Goal: Navigation & Orientation: Find specific page/section

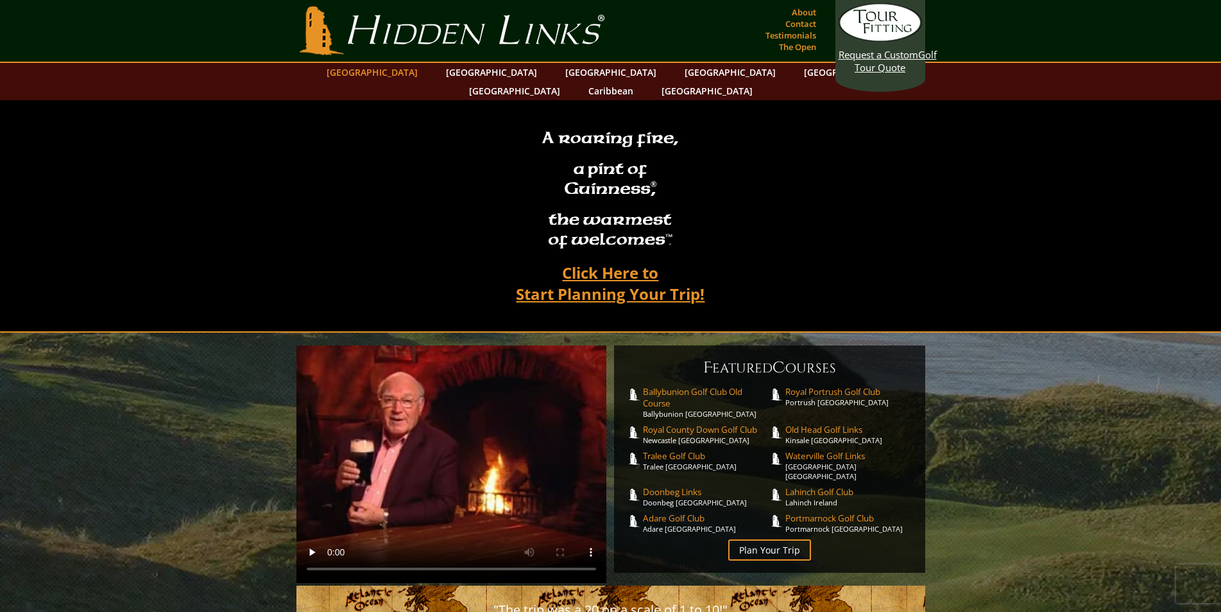
click at [413, 69] on link "[GEOGRAPHIC_DATA]" at bounding box center [372, 72] width 104 height 19
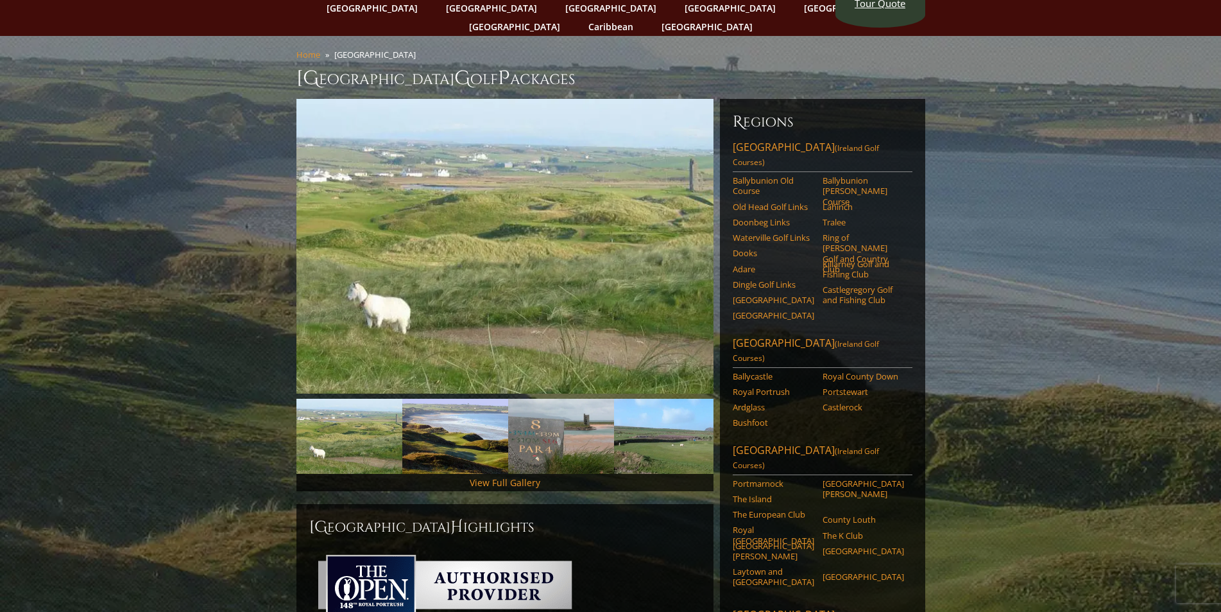
scroll to position [128, 0]
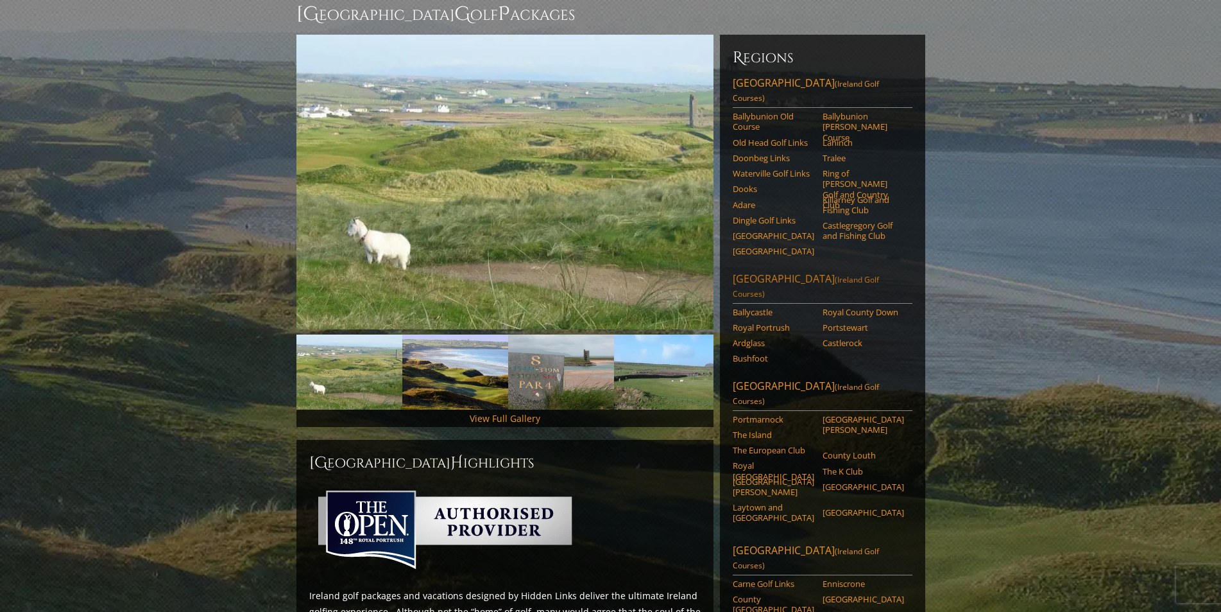
click at [785, 271] on link "Northern Ireland (Ireland Golf Courses)" at bounding box center [823, 287] width 180 height 32
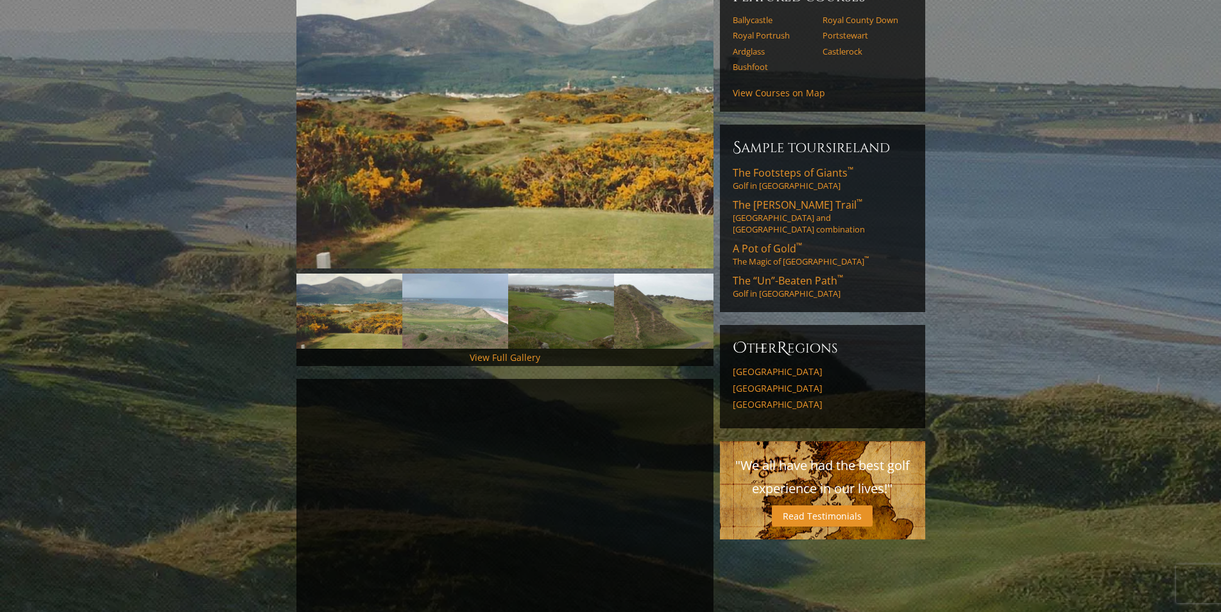
scroll to position [193, 0]
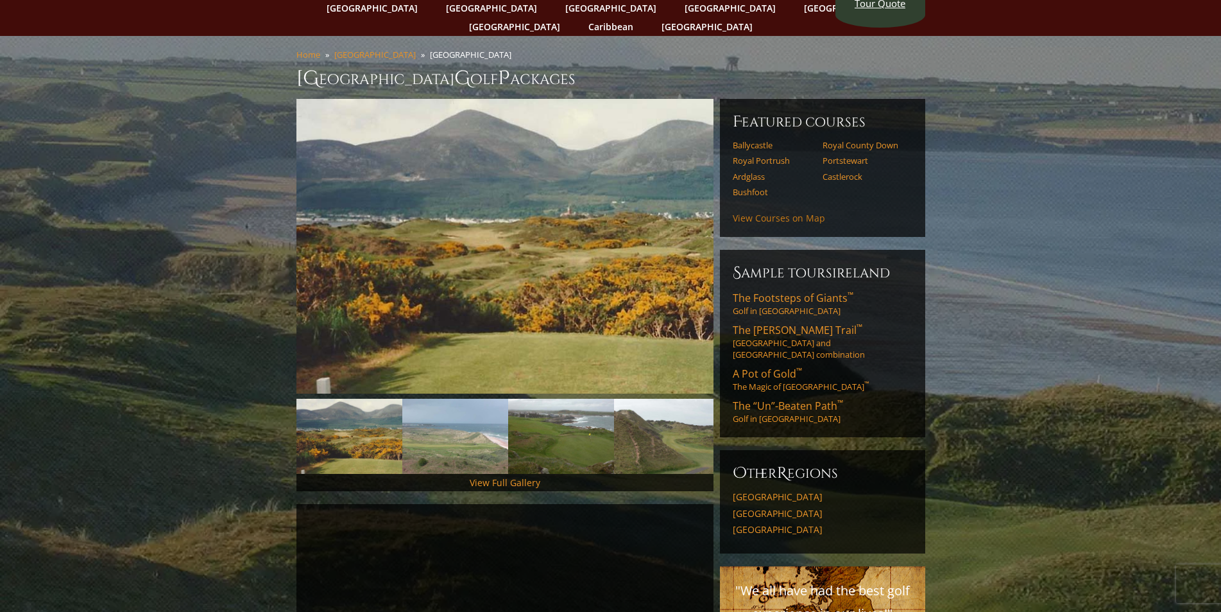
click at [762, 212] on link "View Courses on Map" at bounding box center [779, 218] width 92 height 12
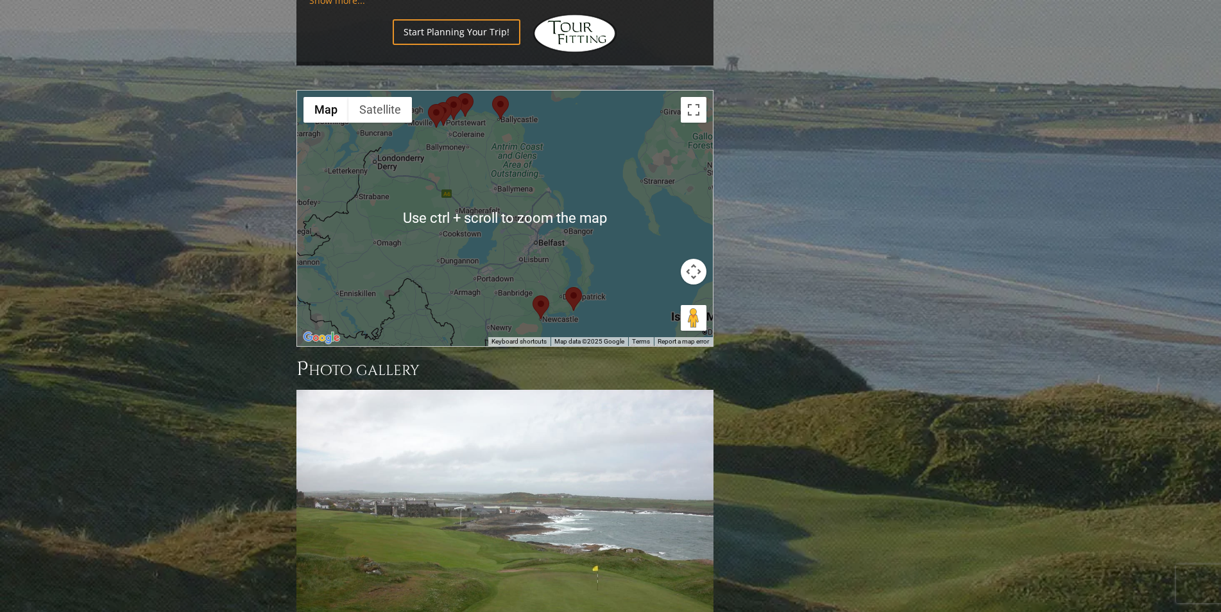
scroll to position [1366, 0]
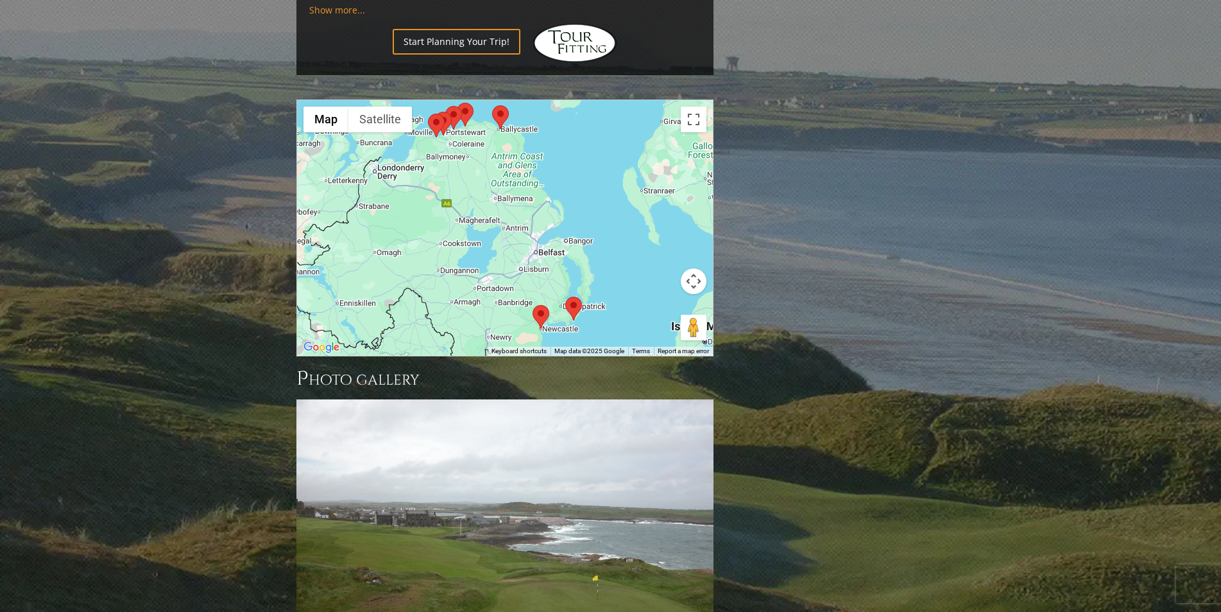
click at [565, 297] on area at bounding box center [565, 297] width 0 height 0
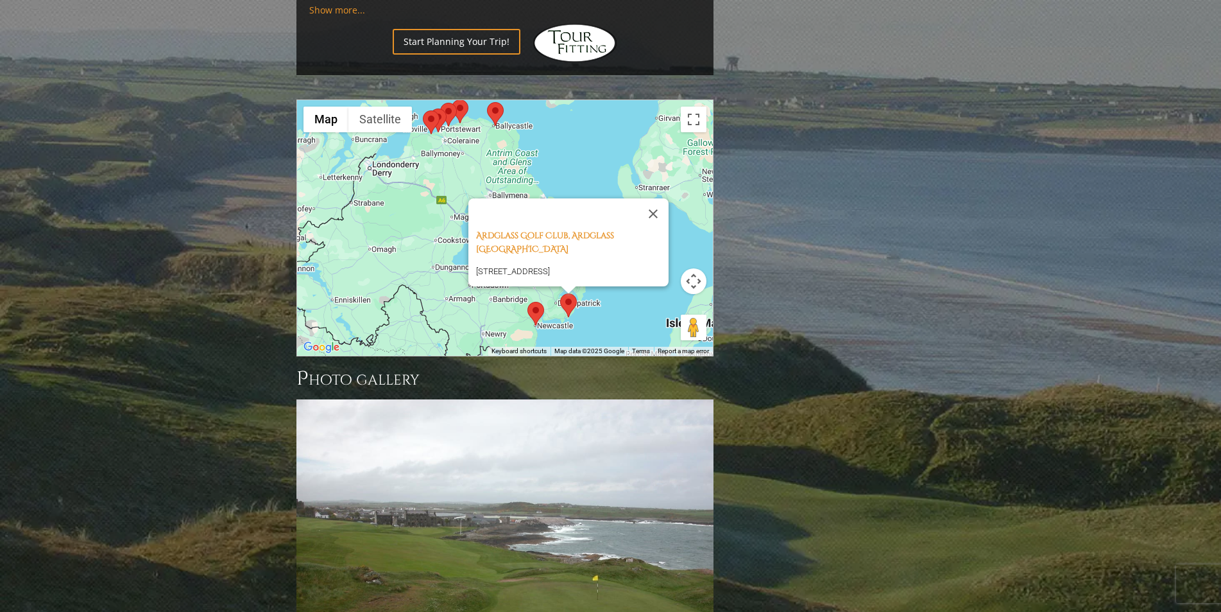
click at [528, 302] on area at bounding box center [528, 302] width 0 height 0
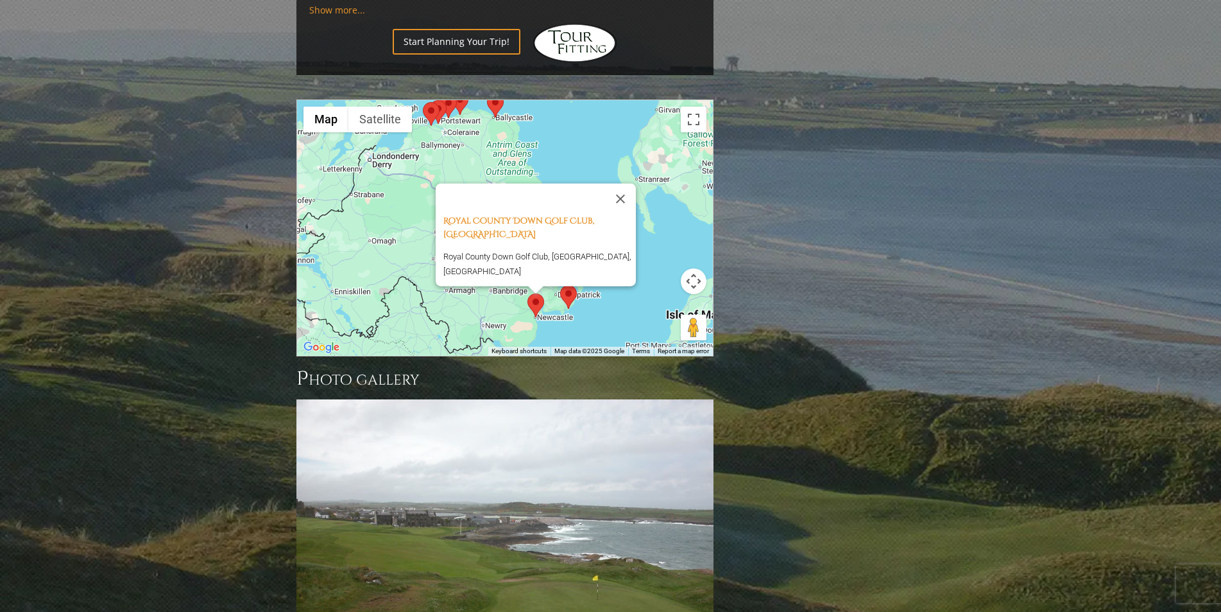
scroll to position [1302, 0]
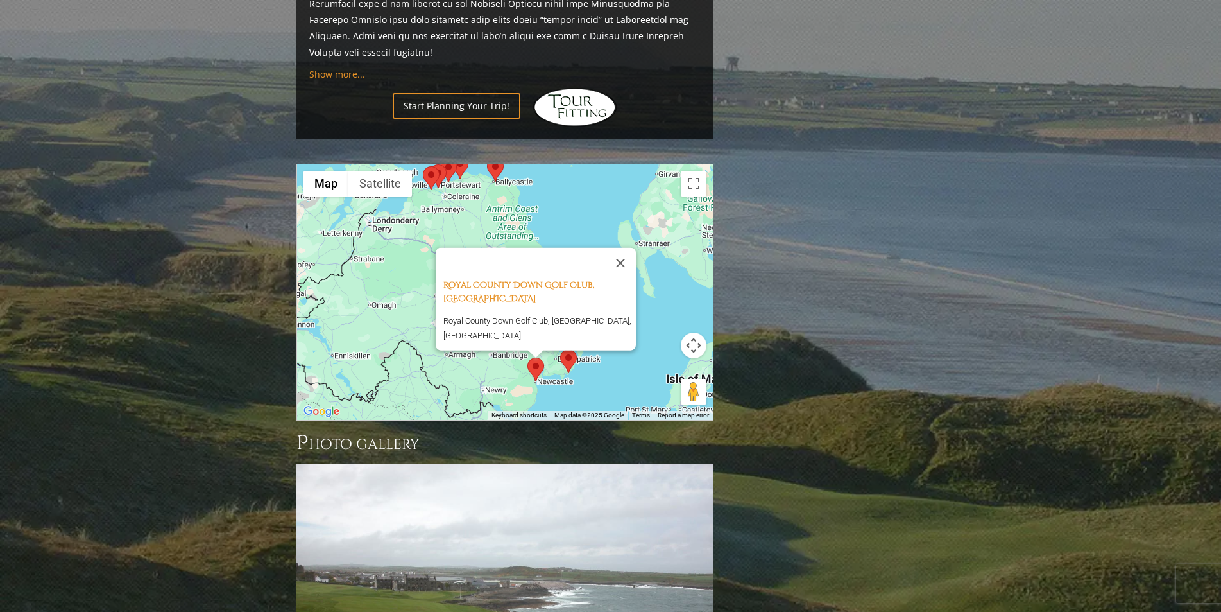
click at [487, 158] on area at bounding box center [487, 158] width 0 height 0
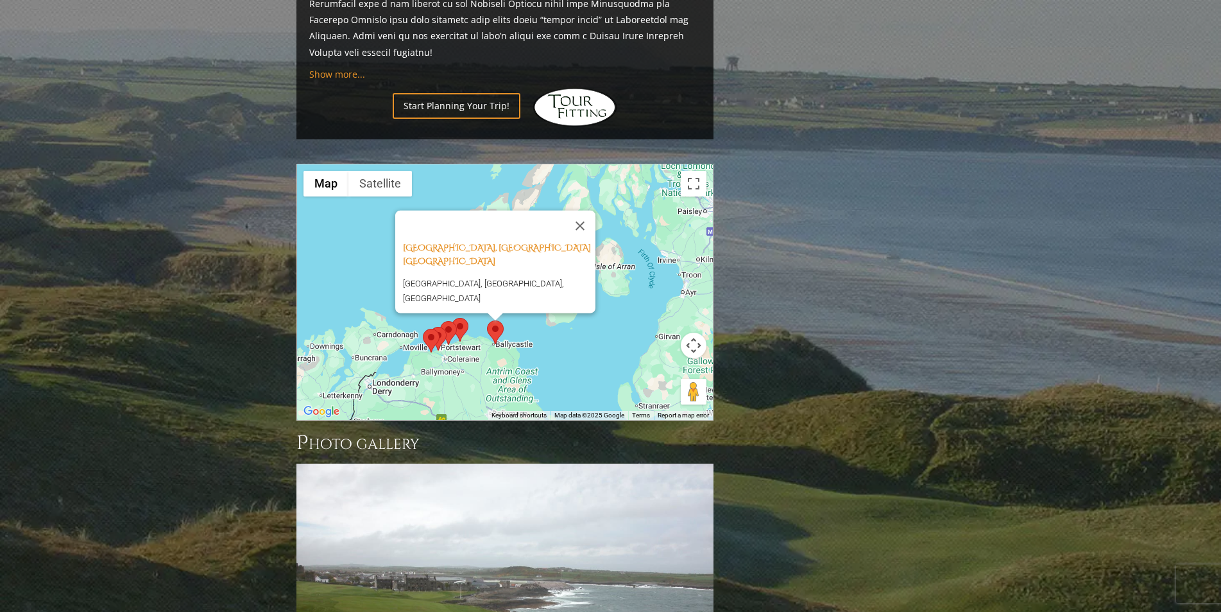
click at [452, 318] on area at bounding box center [452, 318] width 0 height 0
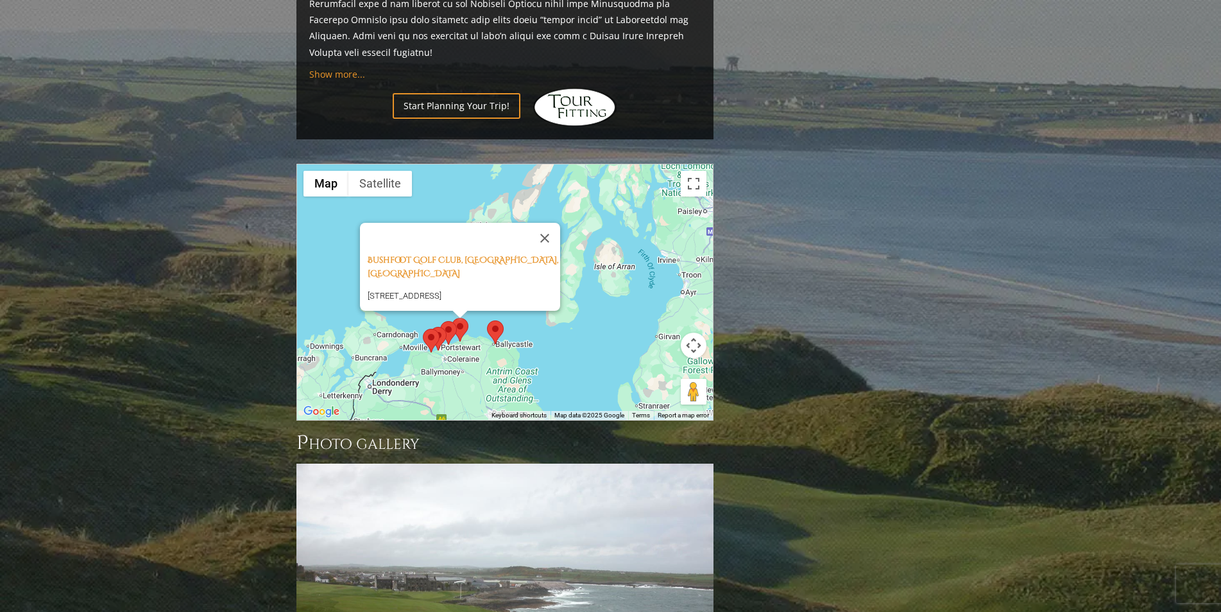
click at [440, 321] on area at bounding box center [440, 321] width 0 height 0
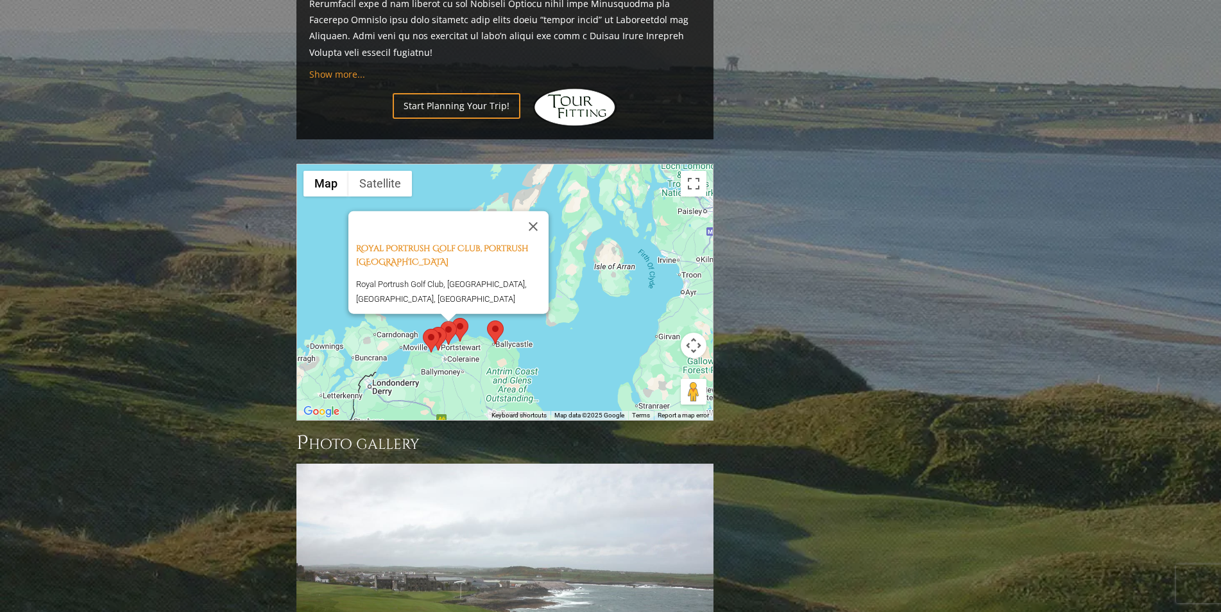
click at [430, 327] on area at bounding box center [430, 327] width 0 height 0
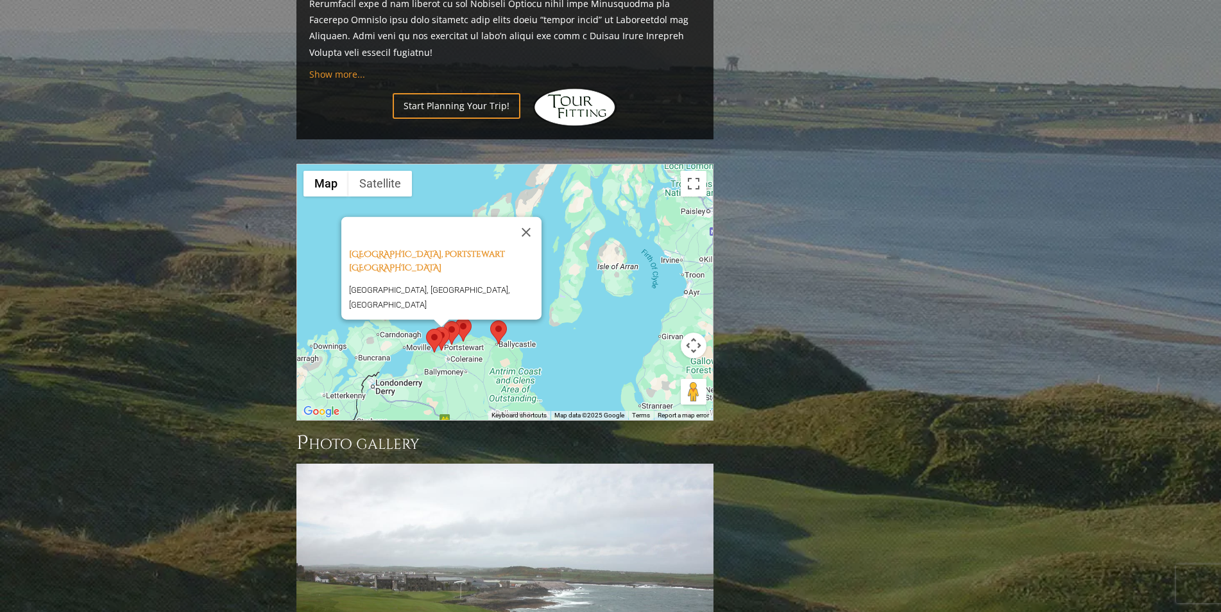
click at [426, 329] on area at bounding box center [426, 329] width 0 height 0
